Goal: Task Accomplishment & Management: Manage account settings

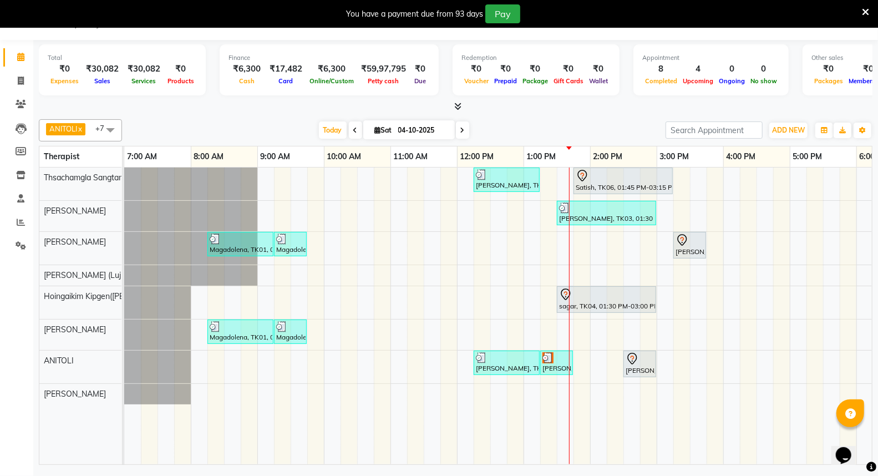
click at [461, 104] on icon at bounding box center [457, 106] width 7 height 8
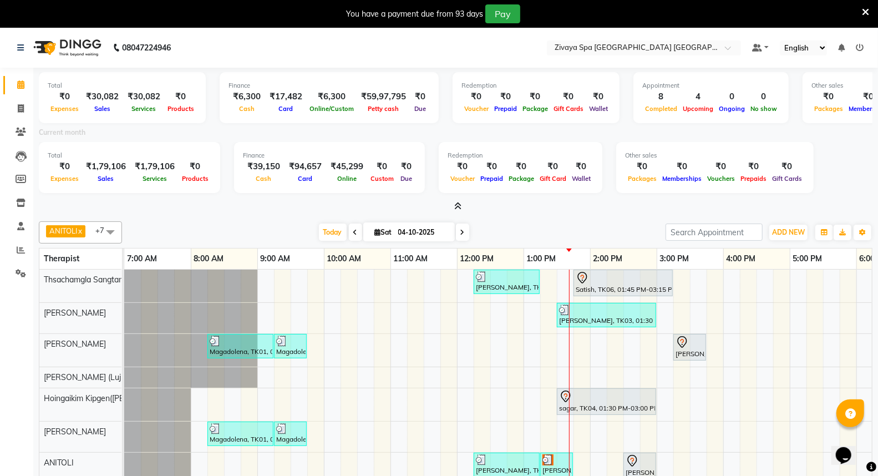
click at [862, 45] on icon at bounding box center [860, 48] width 8 height 8
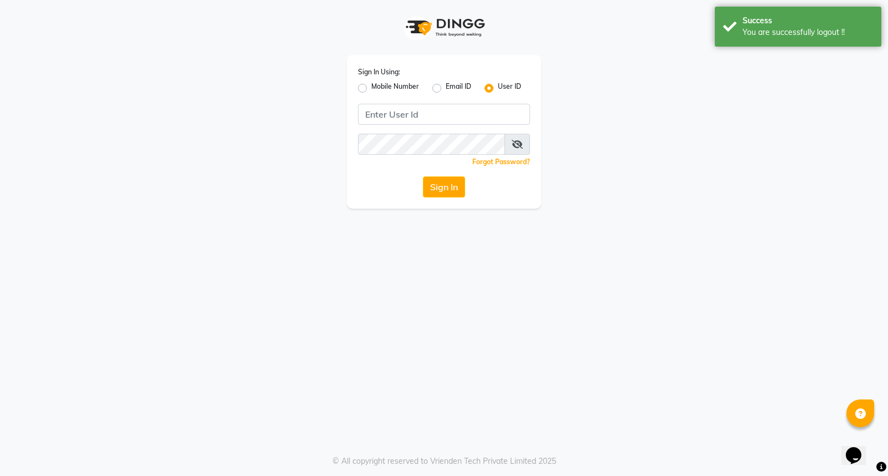
click at [371, 89] on label "Mobile Number" at bounding box center [395, 88] width 48 height 13
click at [371, 89] on input "Mobile Number" at bounding box center [374, 85] width 7 height 7
radio input "true"
radio input "false"
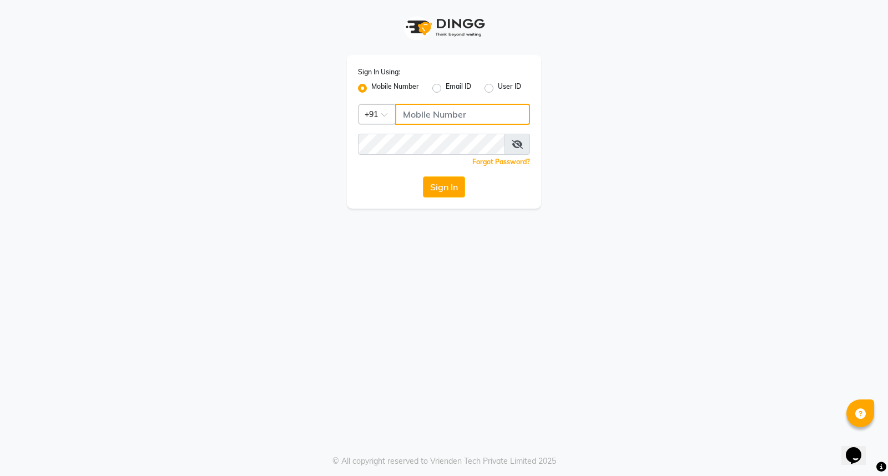
click at [435, 114] on input "Username" at bounding box center [462, 114] width 135 height 21
drag, startPoint x: 464, startPoint y: 113, endPoint x: 372, endPoint y: 115, distance: 91.6
click at [373, 114] on div "Country Code × [PHONE_NUMBER]" at bounding box center [444, 114] width 172 height 21
type input "9366908950"
click at [435, 186] on button "Sign In" at bounding box center [444, 186] width 42 height 21
